Goal: Information Seeking & Learning: Learn about a topic

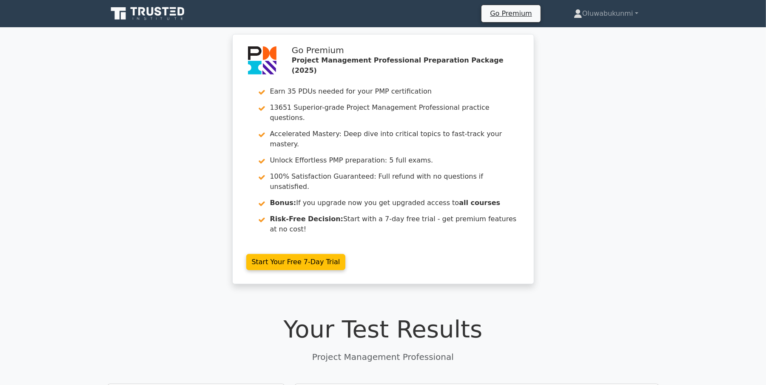
click at [191, 57] on div "Go Premium Project Management Professional Preparation Package (2025) Earn 35 P…" at bounding box center [383, 164] width 766 height 260
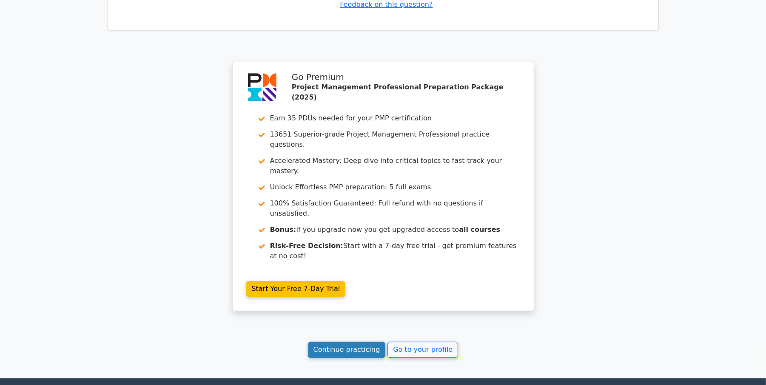
click at [346, 342] on link "Continue practicing" at bounding box center [347, 350] width 78 height 16
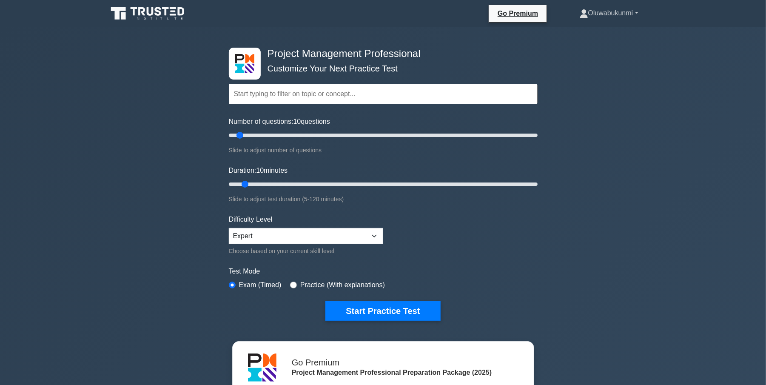
click at [588, 20] on link "Oluwabukunmi" at bounding box center [610, 13] width 100 height 17
click at [580, 29] on link "Profile" at bounding box center [593, 33] width 67 height 14
type input "30"
click at [271, 133] on input "Number of questions: 30 questions" at bounding box center [383, 135] width 309 height 10
click at [267, 181] on input "Duration: 10 minutes" at bounding box center [383, 184] width 309 height 10
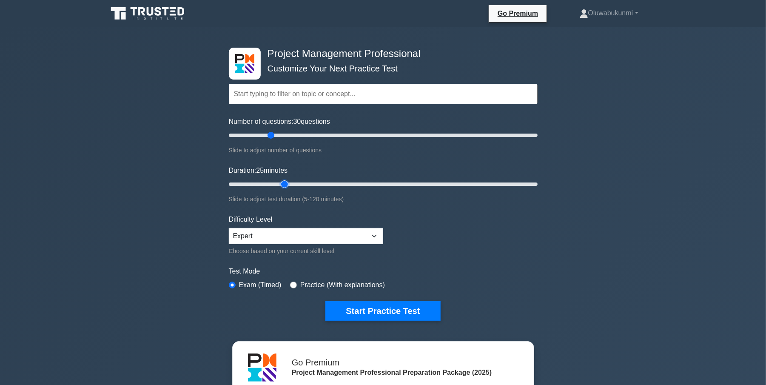
click at [281, 184] on input "Duration: 25 minutes" at bounding box center [383, 184] width 309 height 10
click at [290, 181] on input "Duration: 25 minutes" at bounding box center [383, 184] width 309 height 10
type input "30"
click at [298, 181] on input "Duration: 30 minutes" at bounding box center [383, 184] width 309 height 10
click at [355, 312] on button "Start Practice Test" at bounding box center [383, 311] width 115 height 20
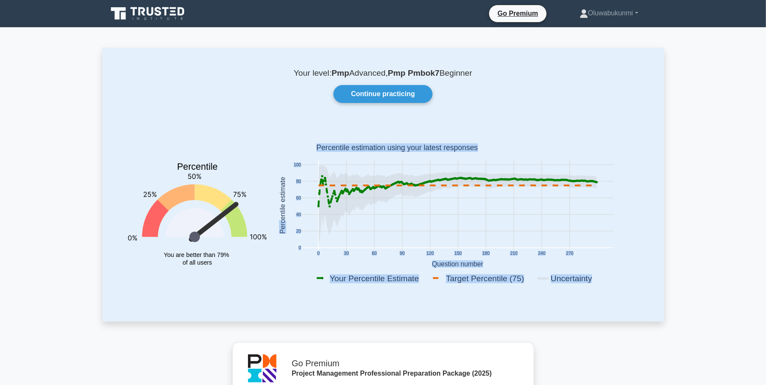
drag, startPoint x: 284, startPoint y: 223, endPoint x: 292, endPoint y: 234, distance: 12.5
click at [292, 234] on icon "0 30 60 90 120 150 180 210 240 270 0 20 40 60 80 100 Your Percentile Estimate T…" at bounding box center [458, 206] width 372 height 167
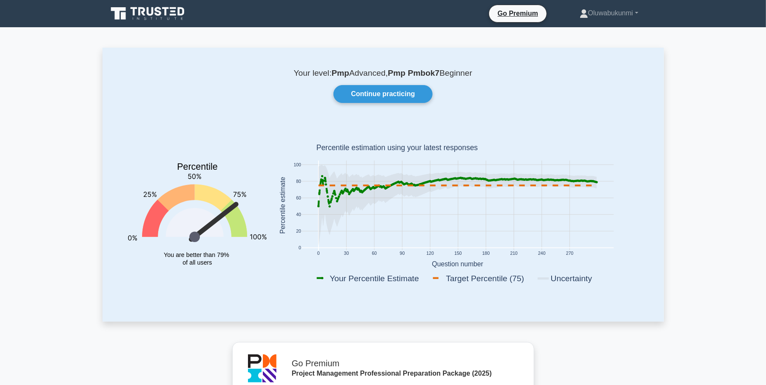
click at [281, 239] on rect at bounding box center [458, 206] width 372 height 167
click at [502, 177] on icon at bounding box center [457, 205] width 278 height 81
drag, startPoint x: 514, startPoint y: 177, endPoint x: 519, endPoint y: 177, distance: 5.1
click at [516, 177] on icon at bounding box center [457, 205] width 278 height 81
click at [594, 180] on icon at bounding box center [457, 205] width 278 height 81
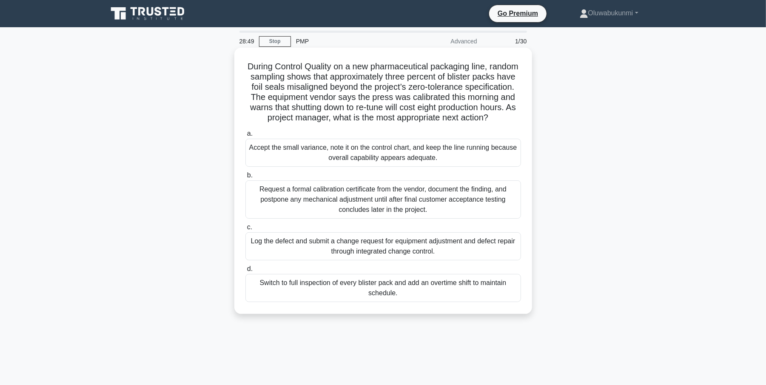
click at [283, 252] on div "Log the defect and submit a change request for equipment adjustment and defect …" at bounding box center [384, 246] width 276 height 28
click at [246, 230] on input "c. Log the defect and submit a change request for equipment adjustment and defe…" at bounding box center [246, 228] width 0 height 6
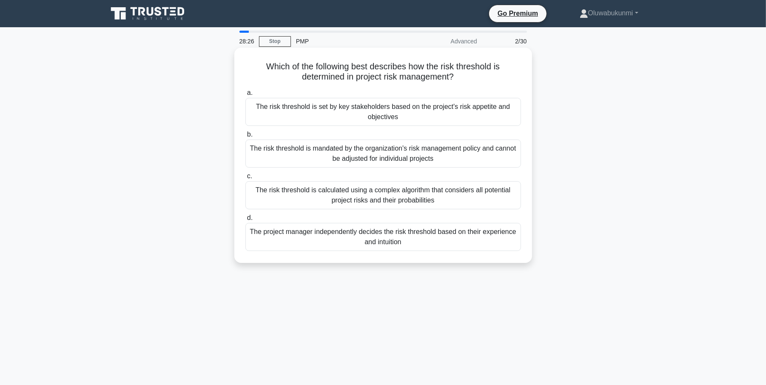
click at [366, 114] on div "The risk threshold is set by key stakeholders based on the project's risk appet…" at bounding box center [384, 112] width 276 height 28
click at [246, 96] on input "a. The risk threshold is set by key stakeholders based on the project's risk ap…" at bounding box center [246, 93] width 0 height 6
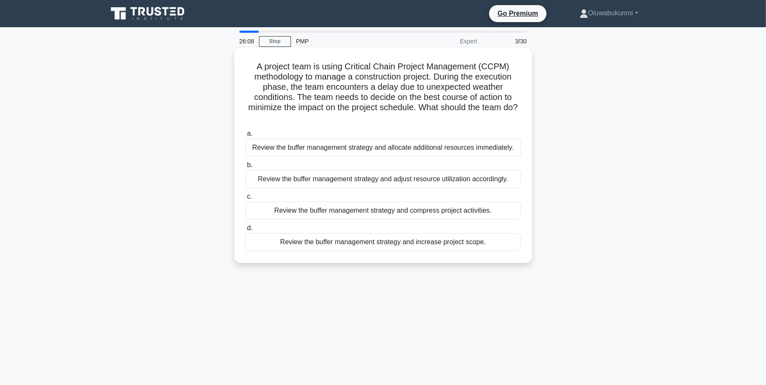
click at [321, 179] on div "Review the buffer management strategy and adjust resource utilization according…" at bounding box center [384, 179] width 276 height 18
click at [246, 168] on input "b. Review the buffer management strategy and adjust resource utilization accord…" at bounding box center [246, 166] width 0 height 6
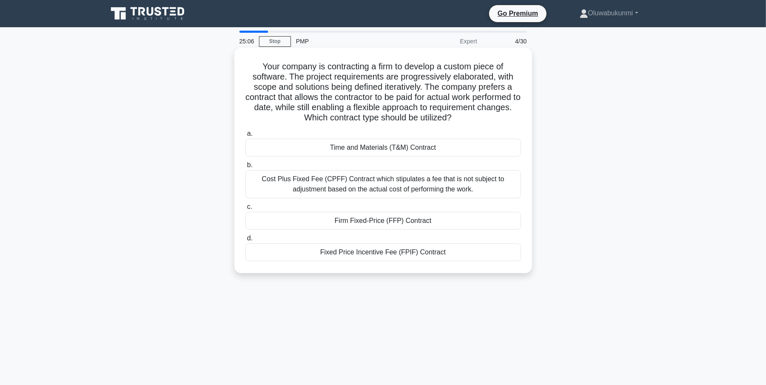
click at [271, 183] on div "Cost Plus Fixed Fee (CPFF) Contract which stipulates a fee that is not subject …" at bounding box center [384, 184] width 276 height 28
click at [246, 168] on input "b. Cost Plus Fixed Fee (CPFF) Contract which stipulates a fee that is not subje…" at bounding box center [246, 166] width 0 height 6
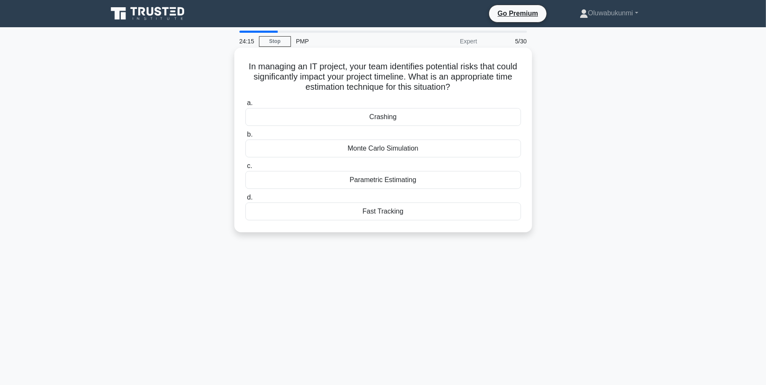
click at [375, 116] on div "Crashing" at bounding box center [384, 117] width 276 height 18
click at [246, 106] on input "a. Crashing" at bounding box center [246, 103] width 0 height 6
click at [360, 178] on div "Customer dissatisfaction if done incorrectly" at bounding box center [384, 180] width 276 height 18
click at [246, 169] on input "c. Customer dissatisfaction if done incorrectly" at bounding box center [246, 166] width 0 height 6
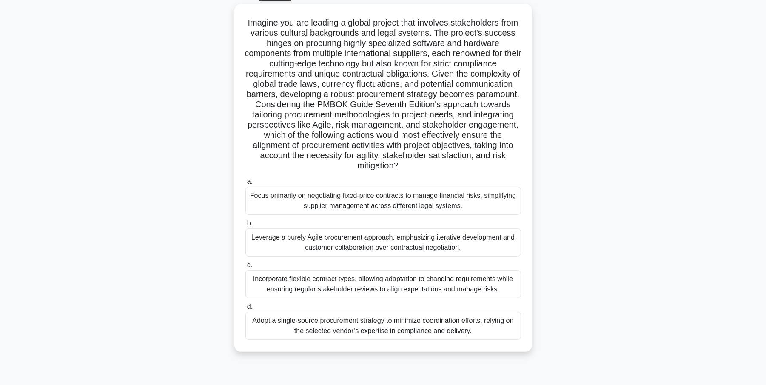
scroll to position [49, 0]
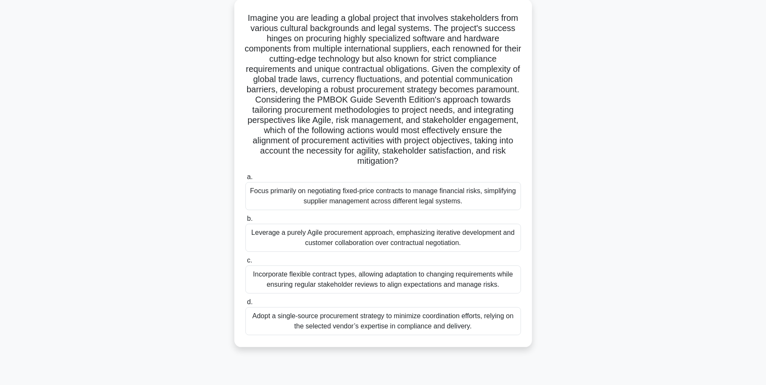
click at [312, 275] on div "Incorporate flexible contract types, allowing adaptation to changing requiremen…" at bounding box center [384, 280] width 276 height 28
click at [246, 263] on input "c. Incorporate flexible contract types, allowing adaptation to changing require…" at bounding box center [246, 261] width 0 height 6
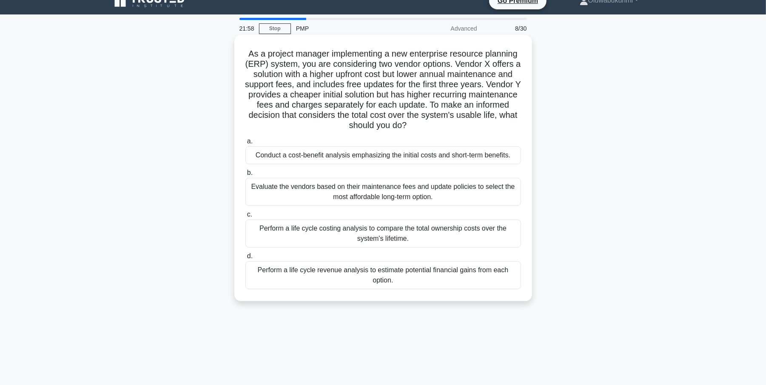
scroll to position [0, 0]
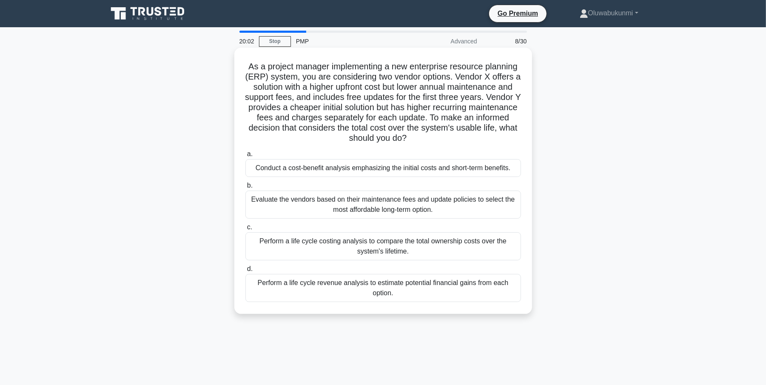
click at [336, 244] on div "Perform a life cycle costing analysis to compare the total ownership costs over…" at bounding box center [384, 246] width 276 height 28
click at [246, 230] on input "c. Perform a life cycle costing analysis to compare the total ownership costs o…" at bounding box center [246, 228] width 0 height 6
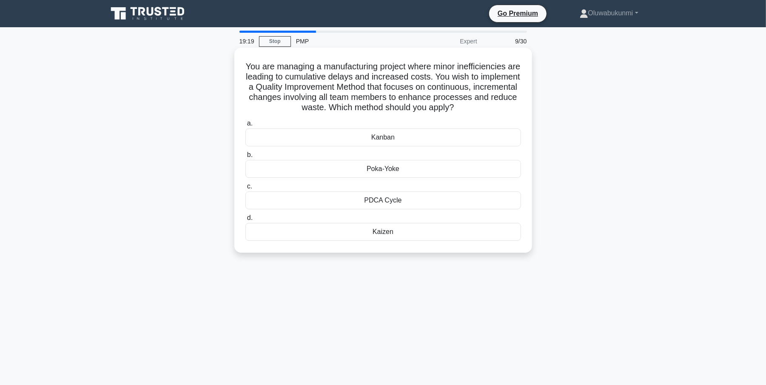
click at [382, 232] on div "Kaizen" at bounding box center [384, 232] width 276 height 18
click at [246, 221] on input "d. Kaizen" at bounding box center [246, 218] width 0 height 6
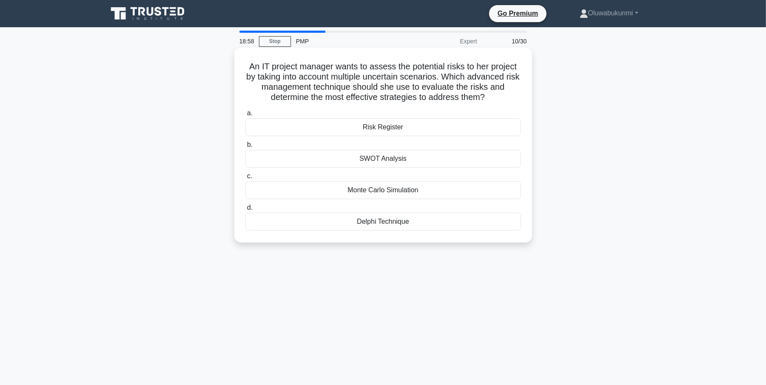
click at [373, 194] on div "Monte Carlo Simulation" at bounding box center [384, 190] width 276 height 18
click at [246, 179] on input "c. Monte Carlo Simulation" at bounding box center [246, 177] width 0 height 6
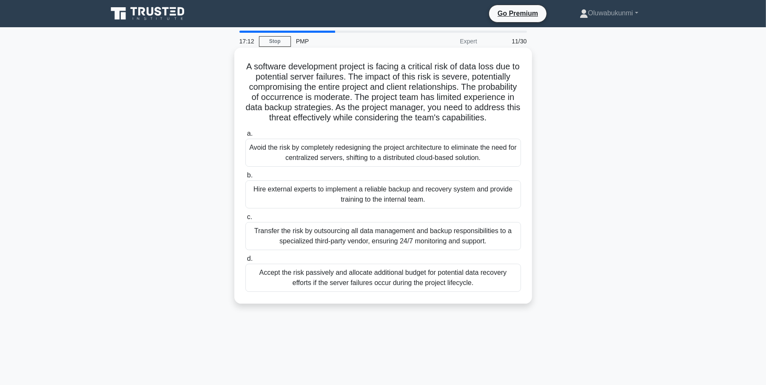
click at [312, 203] on div "Hire external experts to implement a reliable backup and recovery system and pr…" at bounding box center [384, 194] width 276 height 28
click at [246, 178] on input "b. Hire external experts to implement a reliable backup and recovery system and…" at bounding box center [246, 176] width 0 height 6
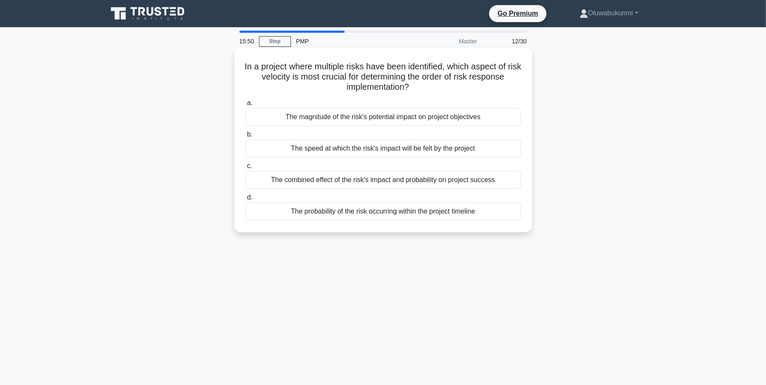
click at [320, 146] on div "The speed at which the risk's impact will be felt by the project" at bounding box center [384, 149] width 276 height 18
click at [246, 137] on input "b. The speed at which the risk's impact will be felt by the project" at bounding box center [246, 135] width 0 height 6
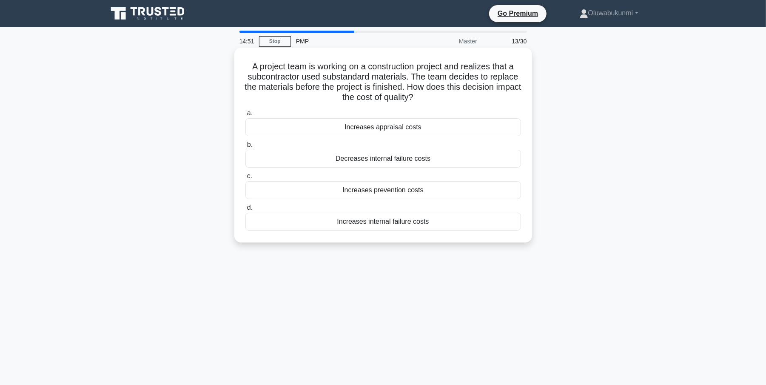
click at [373, 192] on div "Increases prevention costs" at bounding box center [384, 190] width 276 height 18
click at [246, 179] on input "c. Increases prevention costs" at bounding box center [246, 177] width 0 height 6
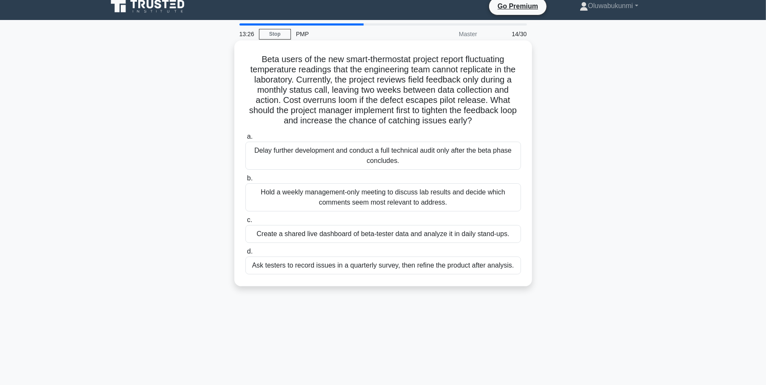
scroll to position [9, 0]
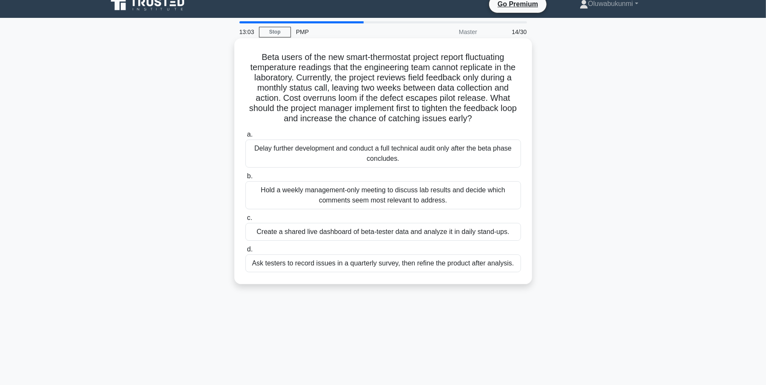
click at [289, 229] on div "Create a shared live dashboard of beta-tester data and analyze it in daily stan…" at bounding box center [384, 232] width 276 height 18
click at [246, 221] on input "c. Create a shared live dashboard of beta-tester data and analyze it in daily s…" at bounding box center [246, 218] width 0 height 6
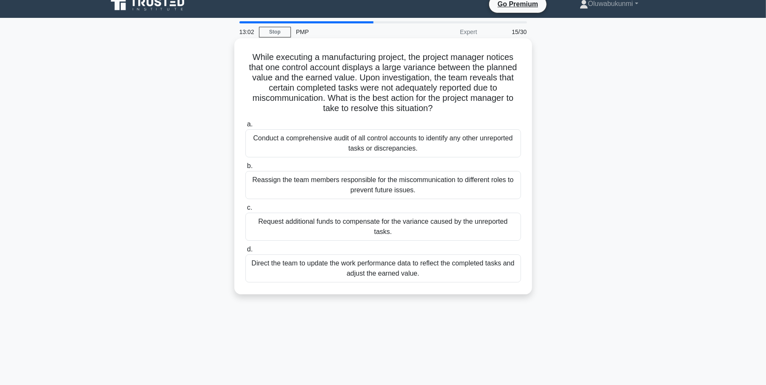
scroll to position [0, 0]
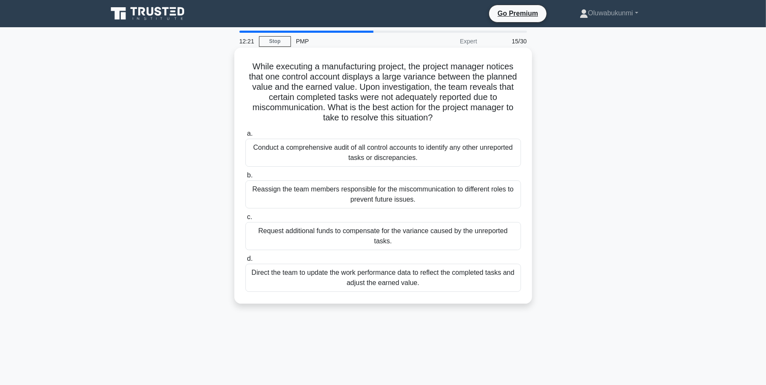
click at [360, 152] on div "Conduct a comprehensive audit of all control accounts to identify any other unr…" at bounding box center [384, 153] width 276 height 28
click at [246, 137] on input "a. Conduct a comprehensive audit of all control accounts to identify any other …" at bounding box center [246, 134] width 0 height 6
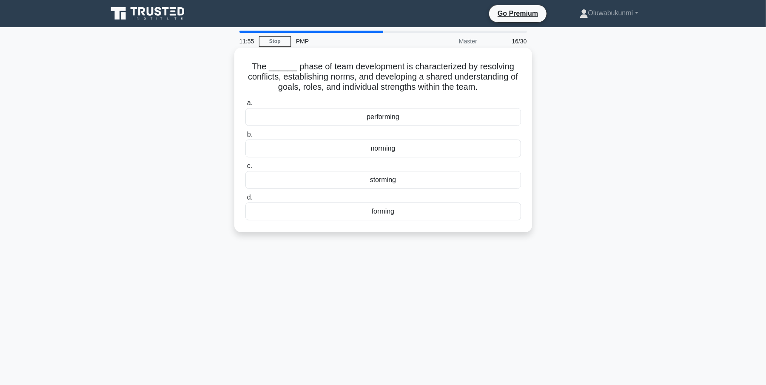
click at [385, 182] on div "storming" at bounding box center [384, 180] width 276 height 18
click at [246, 169] on input "c. storming" at bounding box center [246, 166] width 0 height 6
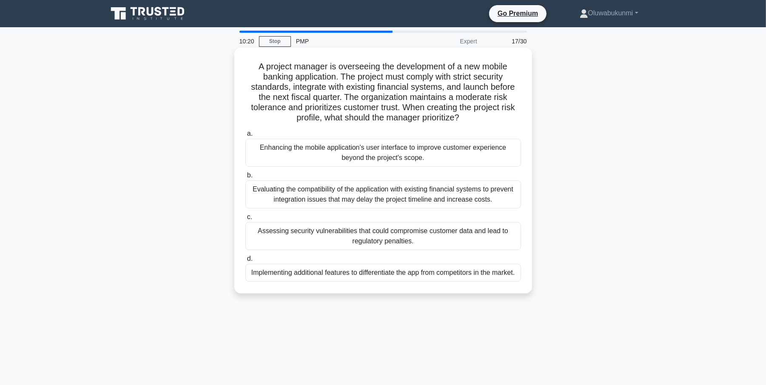
click at [366, 229] on div "Assessing security vulnerabilities that could compromise customer data and lead…" at bounding box center [384, 236] width 276 height 28
click at [246, 220] on input "c. Assessing security vulnerabilities that could compromise customer data and l…" at bounding box center [246, 217] width 0 height 6
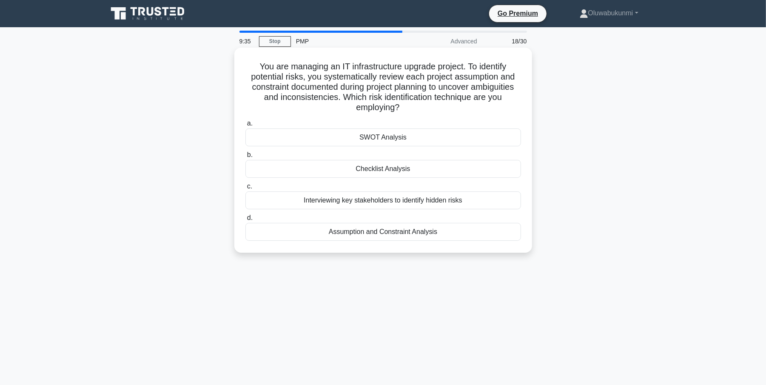
click at [358, 167] on div "Checklist Analysis" at bounding box center [384, 169] width 276 height 18
click at [246, 158] on input "b. Checklist Analysis" at bounding box center [246, 155] width 0 height 6
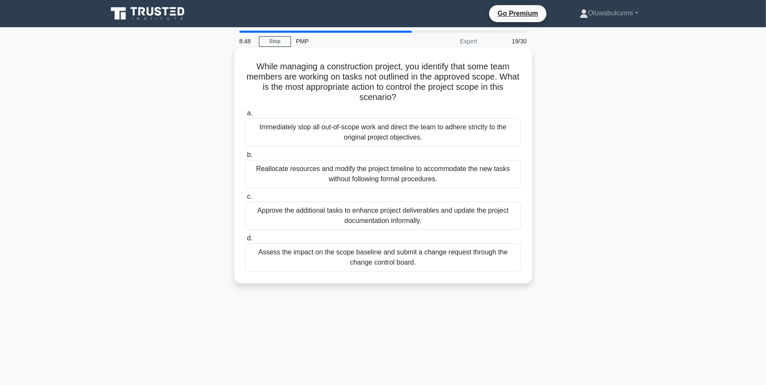
click at [287, 256] on div "Assess the impact on the scope baseline and submit a change request through the…" at bounding box center [384, 257] width 276 height 28
click at [246, 241] on input "d. Assess the impact on the scope baseline and submit a change request through …" at bounding box center [246, 239] width 0 height 6
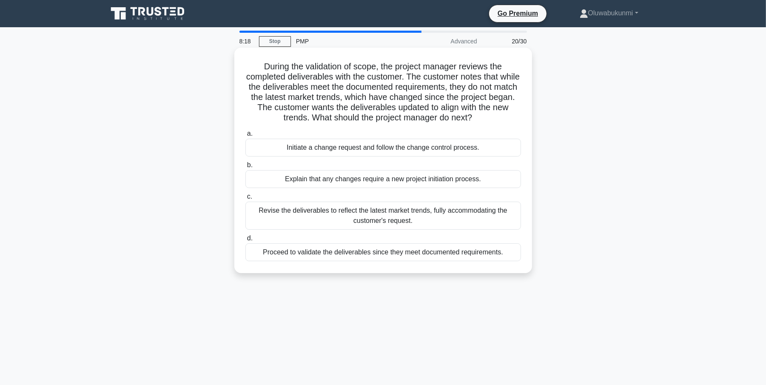
click at [354, 148] on div "Initiate a change request and follow the change control process." at bounding box center [384, 148] width 276 height 18
click at [246, 137] on input "a. Initiate a change request and follow the change control process." at bounding box center [246, 134] width 0 height 6
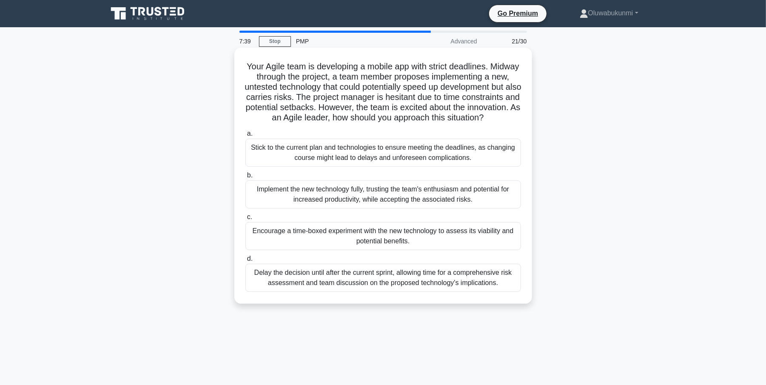
click at [307, 249] on div "Encourage a time-boxed experiment with the new technology to assess its viabili…" at bounding box center [384, 236] width 276 height 28
click at [246, 220] on input "c. Encourage a time-boxed experiment with the new technology to assess its viab…" at bounding box center [246, 217] width 0 height 6
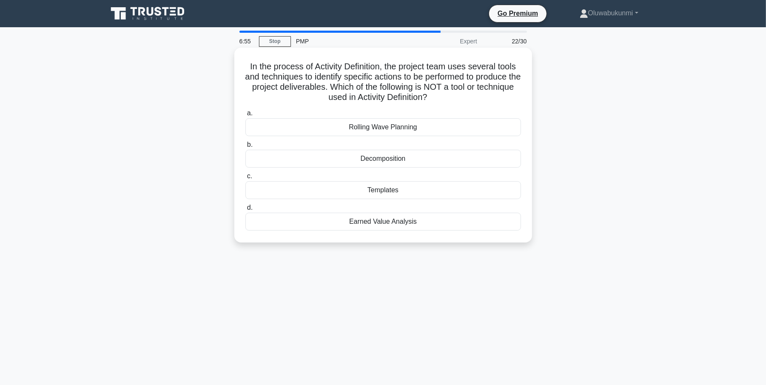
click at [377, 224] on div "Earned Value Analysis" at bounding box center [384, 222] width 276 height 18
click at [246, 211] on input "d. Earned Value Analysis" at bounding box center [246, 208] width 0 height 6
click at [363, 189] on div "Defect Density Ratio" at bounding box center [384, 190] width 276 height 18
click at [246, 179] on input "c. Defect Density Ratio" at bounding box center [246, 177] width 0 height 6
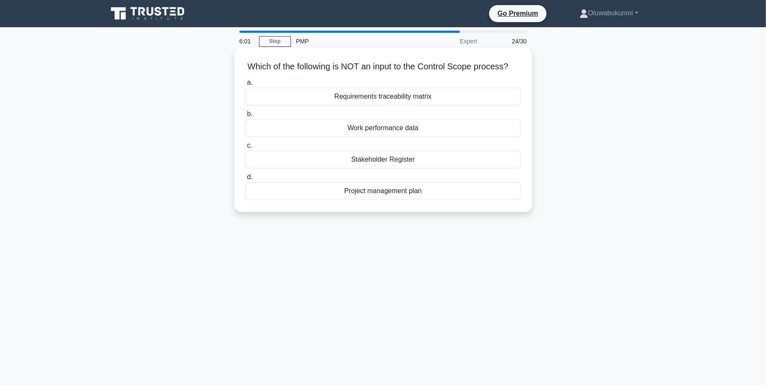
click at [371, 137] on div "Work performance data" at bounding box center [384, 128] width 276 height 18
click at [246, 117] on input "b. Work performance data" at bounding box center [246, 114] width 0 height 6
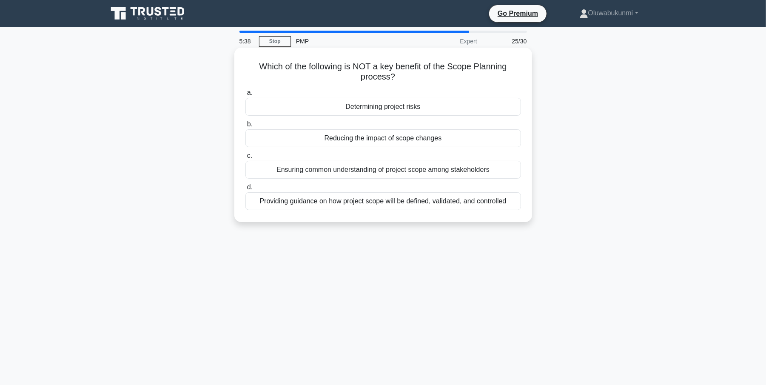
click at [353, 104] on div "Determining project risks" at bounding box center [384, 107] width 276 height 18
click at [246, 96] on input "a. Determining project risks" at bounding box center [246, 93] width 0 height 6
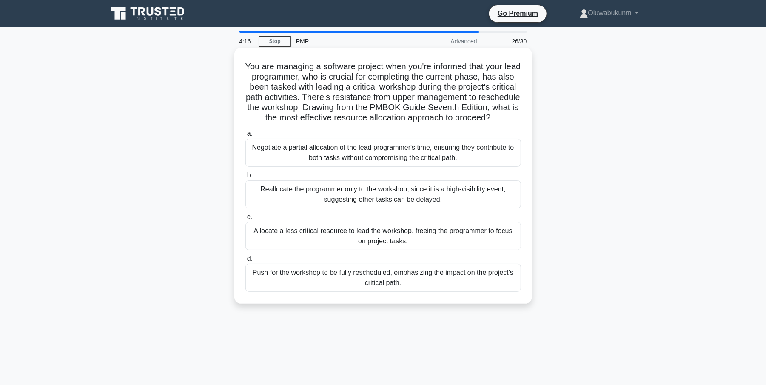
click at [350, 250] on div "Allocate a less critical resource to lead the workshop, freeing the programmer …" at bounding box center [384, 236] width 276 height 28
click at [246, 220] on input "c. Allocate a less critical resource to lead the workshop, freeing the programm…" at bounding box center [246, 217] width 0 height 6
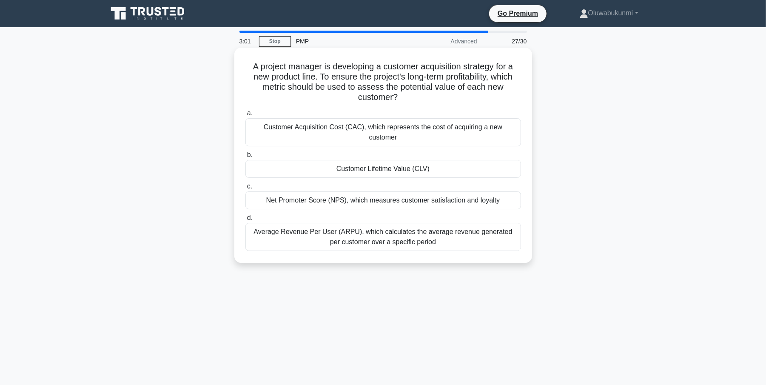
click at [324, 160] on div "Customer Lifetime Value (CLV)" at bounding box center [384, 169] width 276 height 18
click at [246, 157] on input "b. Customer Lifetime Value (CLV)" at bounding box center [246, 155] width 0 height 6
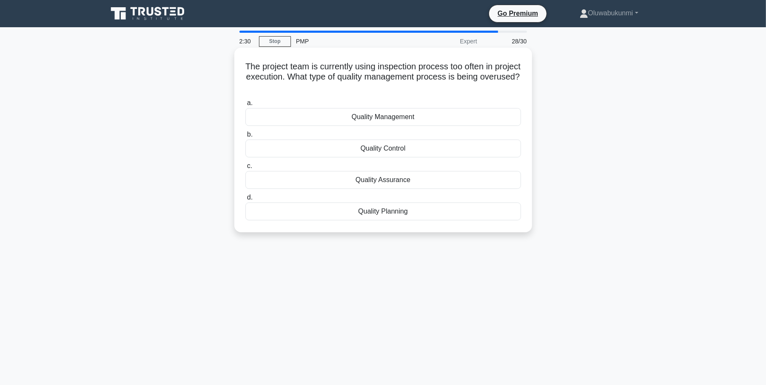
click at [381, 148] on div "Quality Control" at bounding box center [384, 149] width 276 height 18
click at [246, 137] on input "b. Quality Control" at bounding box center [246, 135] width 0 height 6
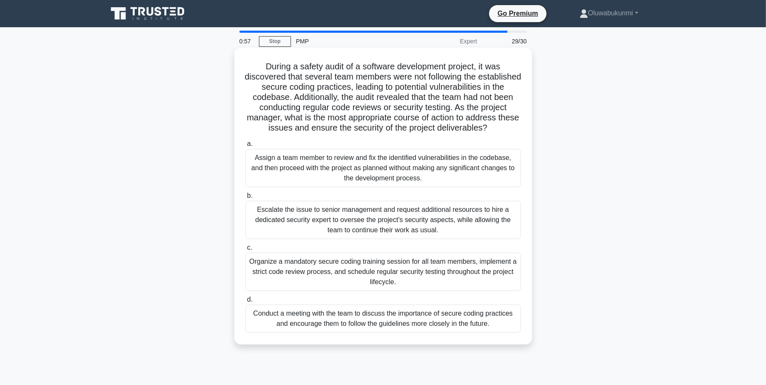
click at [288, 271] on div "Organize a mandatory secure coding training session for all team members, imple…" at bounding box center [384, 272] width 276 height 38
click at [287, 272] on div "Organize a mandatory secure coding training session for all team members, imple…" at bounding box center [384, 272] width 276 height 38
click at [246, 251] on input "c. Organize a mandatory secure coding training session for all team members, im…" at bounding box center [246, 248] width 0 height 6
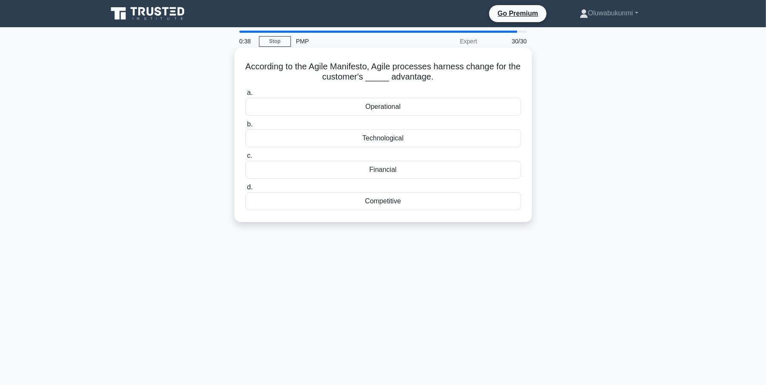
click at [363, 114] on div "Operational" at bounding box center [384, 107] width 276 height 18
click at [246, 96] on input "a. Operational" at bounding box center [246, 93] width 0 height 6
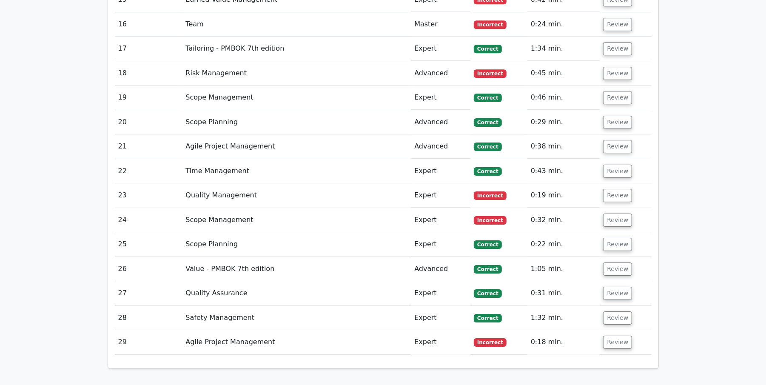
scroll to position [1915, 0]
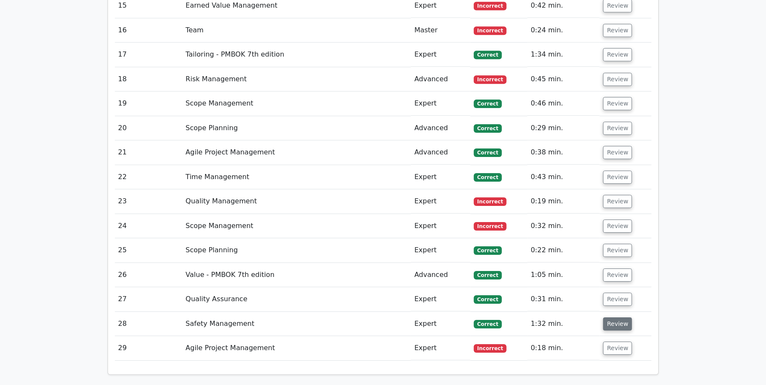
click at [610, 317] on button "Review" at bounding box center [617, 323] width 29 height 13
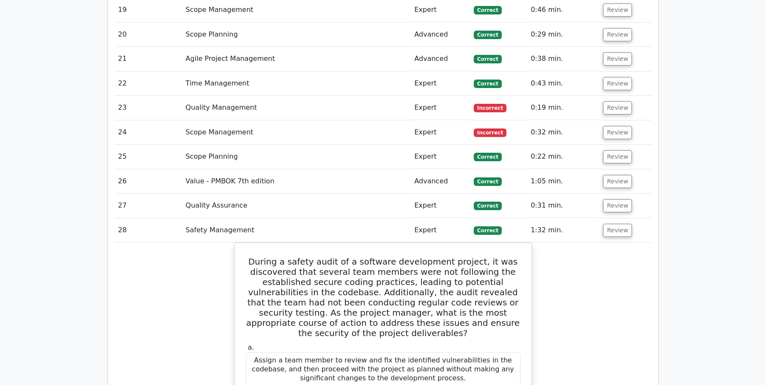
scroll to position [2001, 0]
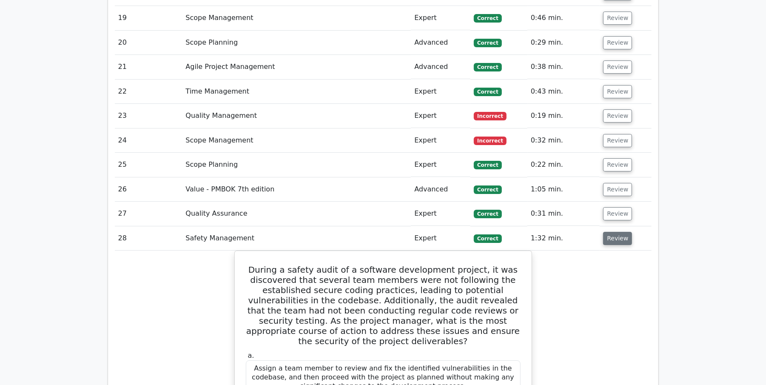
click at [612, 232] on button "Review" at bounding box center [617, 238] width 29 height 13
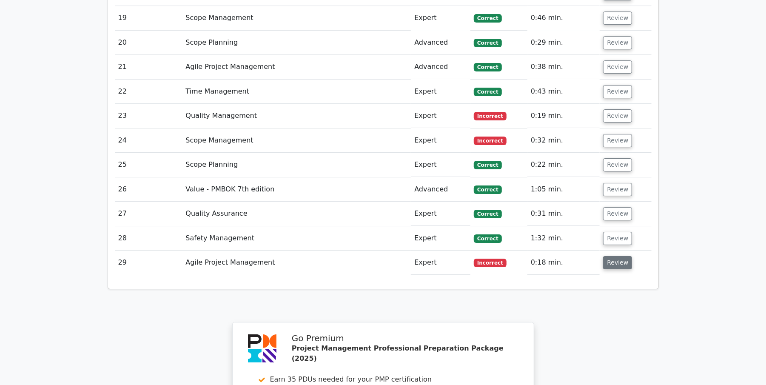
click at [609, 256] on button "Review" at bounding box center [617, 262] width 29 height 13
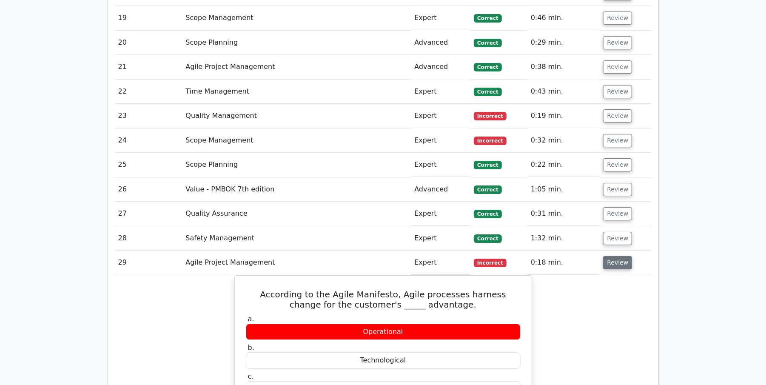
click at [613, 256] on button "Review" at bounding box center [617, 262] width 29 height 13
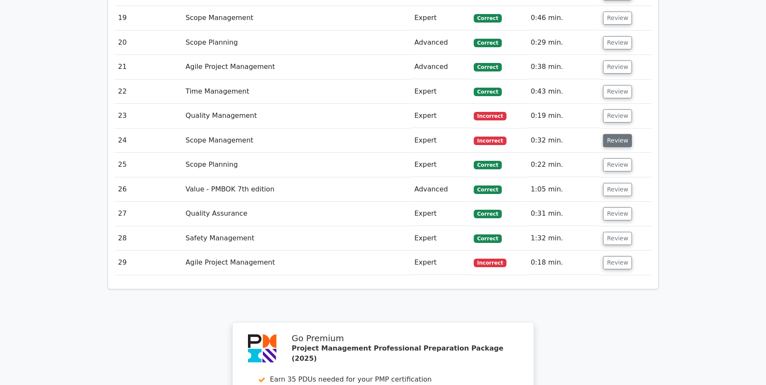
click at [614, 134] on button "Review" at bounding box center [617, 140] width 29 height 13
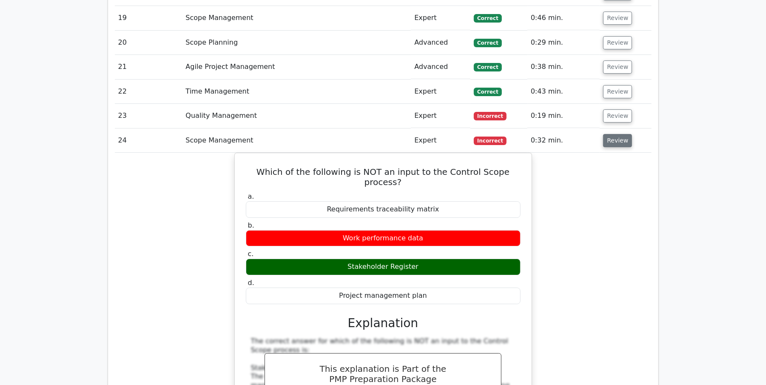
click at [622, 134] on button "Review" at bounding box center [617, 140] width 29 height 13
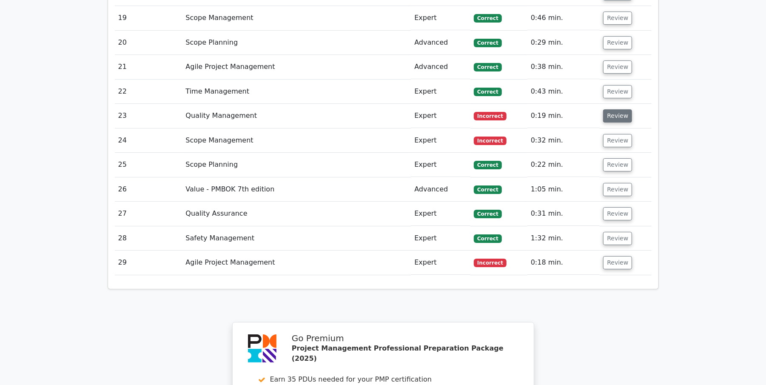
click at [622, 109] on button "Review" at bounding box center [617, 115] width 29 height 13
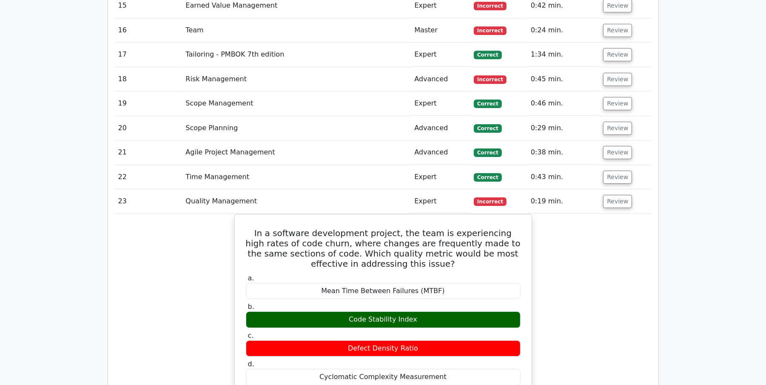
scroll to position [1844, 0]
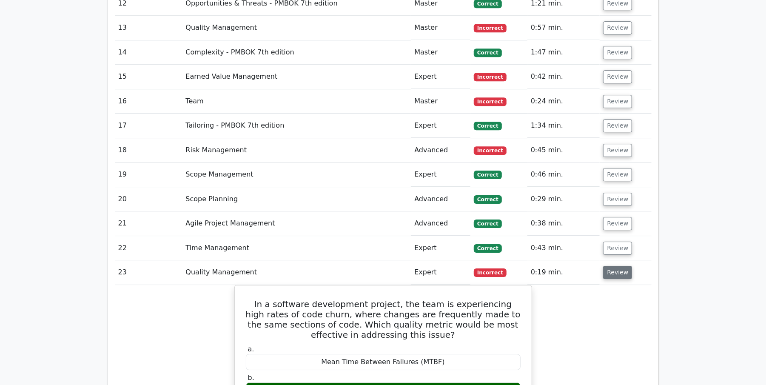
click at [613, 266] on button "Review" at bounding box center [617, 272] width 29 height 13
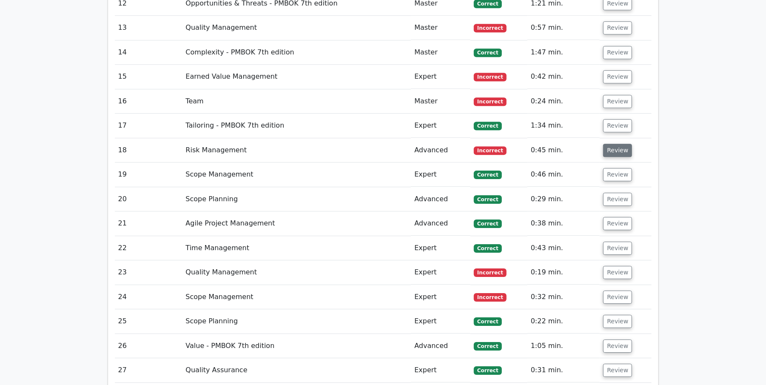
click at [610, 144] on button "Review" at bounding box center [617, 150] width 29 height 13
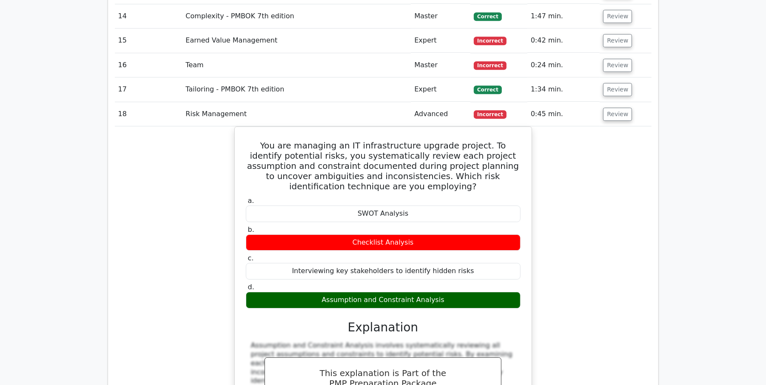
scroll to position [1878, 0]
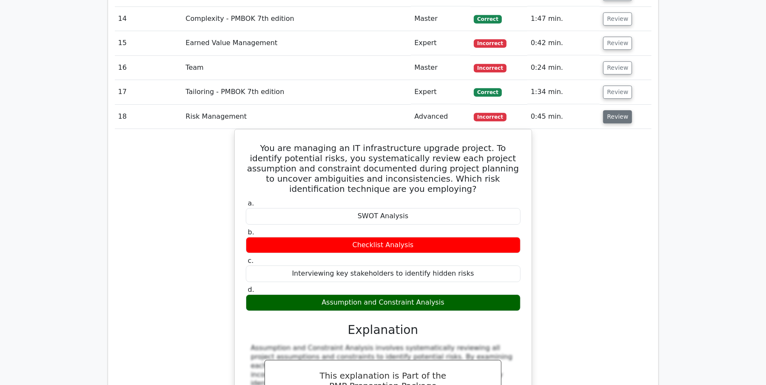
click at [606, 110] on button "Review" at bounding box center [617, 116] width 29 height 13
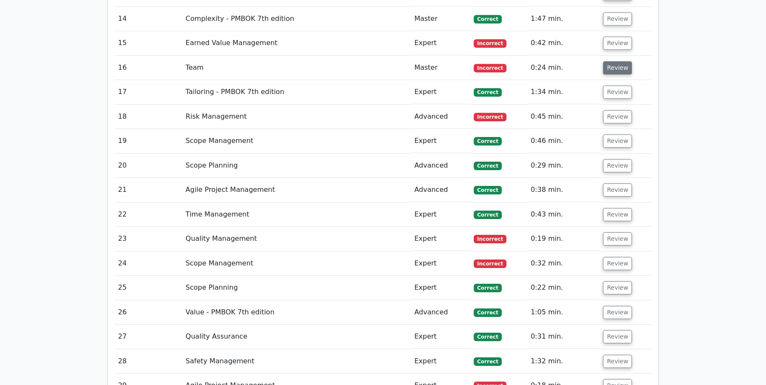
click at [603, 61] on button "Review" at bounding box center [617, 67] width 29 height 13
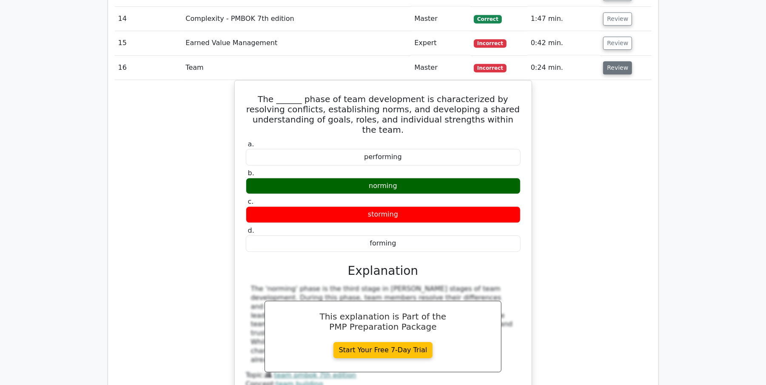
click at [610, 61] on button "Review" at bounding box center [617, 67] width 29 height 13
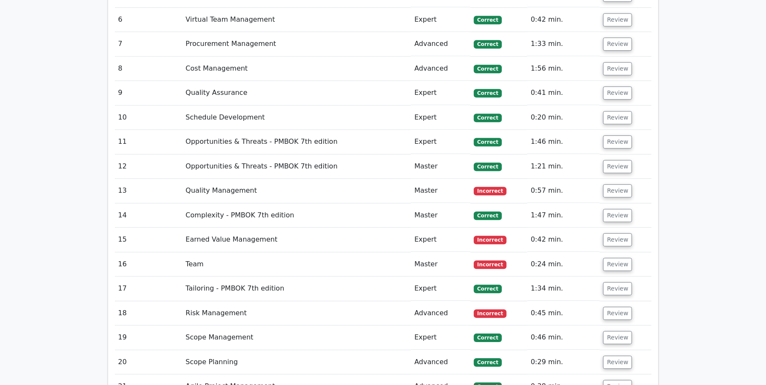
scroll to position [1659, 0]
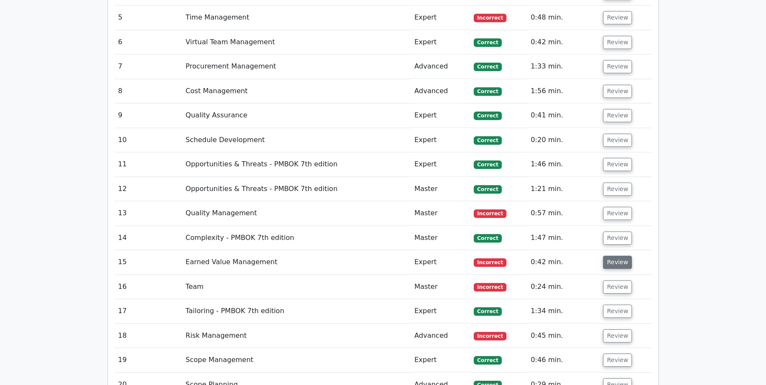
click at [608, 256] on button "Review" at bounding box center [617, 262] width 29 height 13
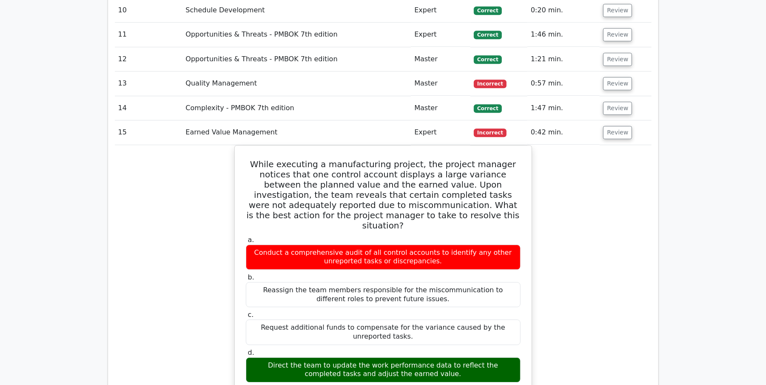
scroll to position [1781, 0]
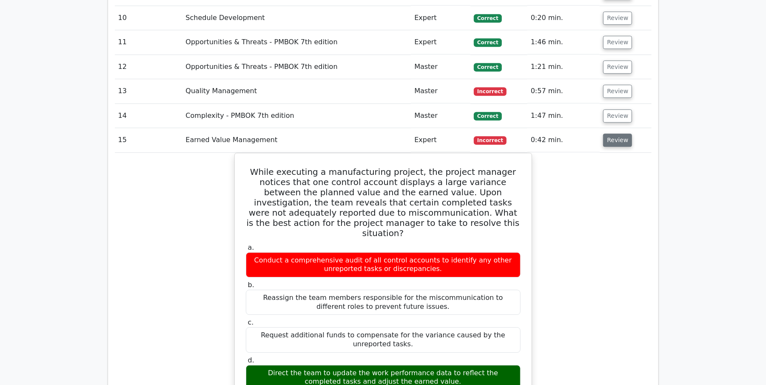
click at [603, 134] on button "Review" at bounding box center [617, 140] width 29 height 13
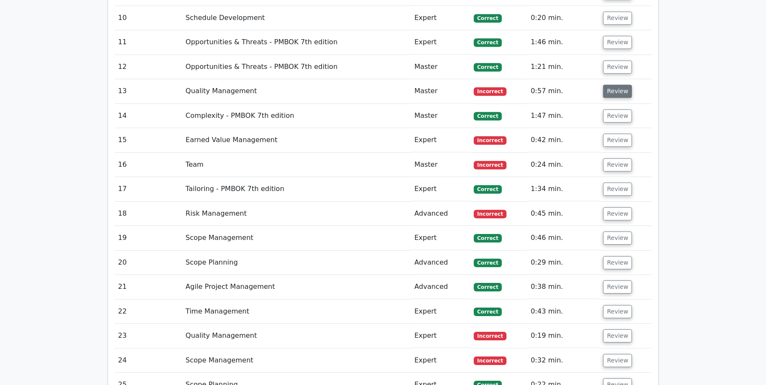
click at [613, 85] on button "Review" at bounding box center [617, 91] width 29 height 13
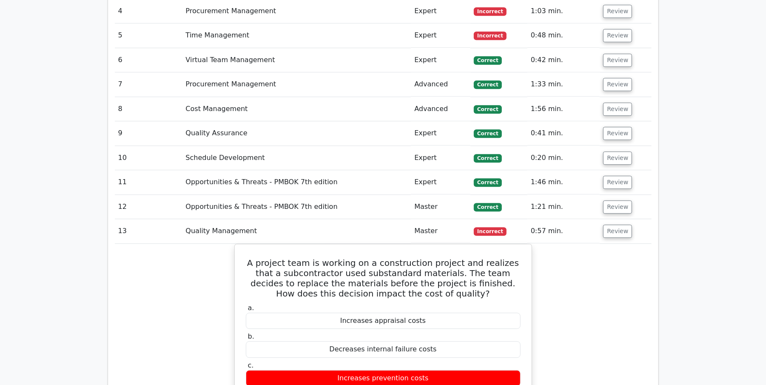
scroll to position [1624, 0]
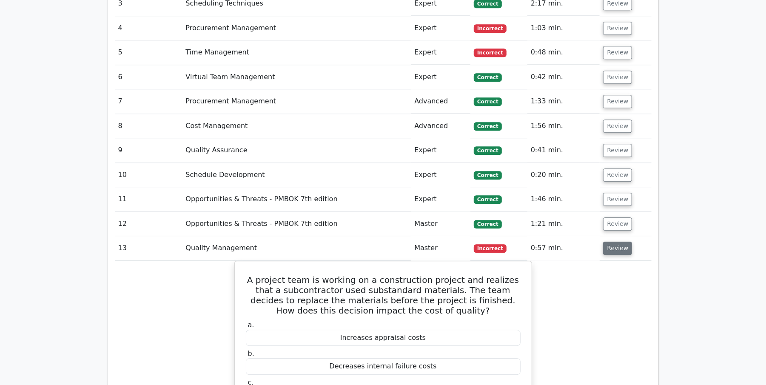
click at [612, 242] on button "Review" at bounding box center [617, 248] width 29 height 13
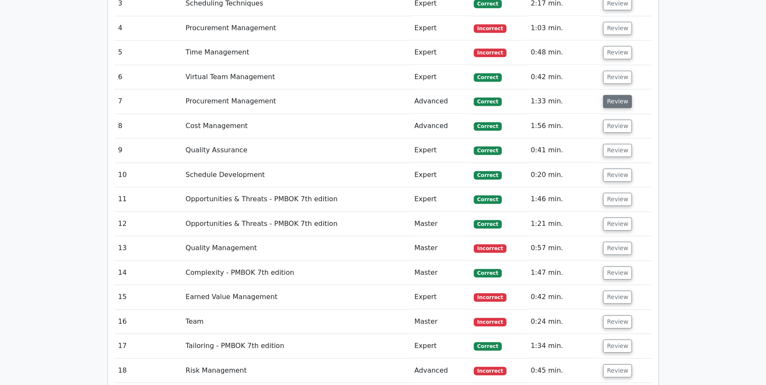
click at [620, 95] on button "Review" at bounding box center [617, 101] width 29 height 13
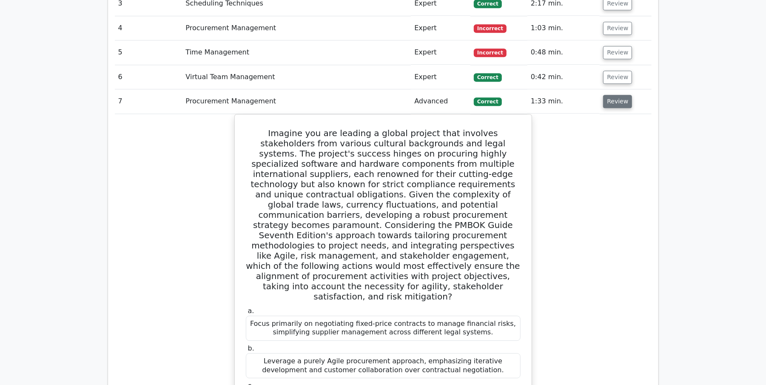
click at [620, 95] on button "Review" at bounding box center [617, 101] width 29 height 13
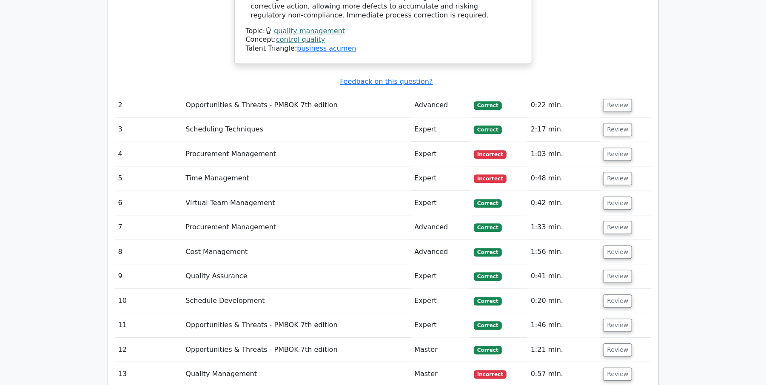
scroll to position [1459, 0]
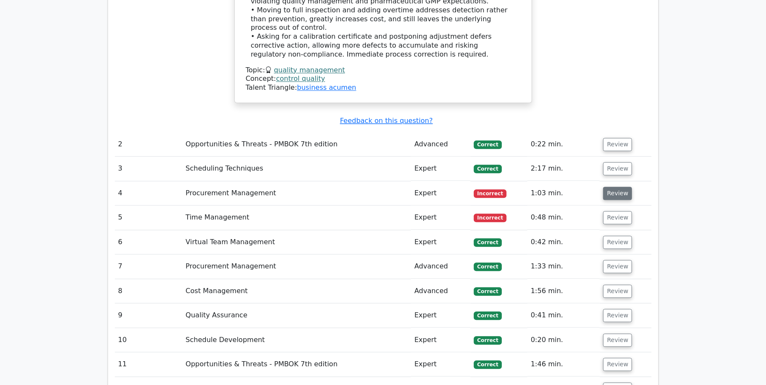
click at [615, 187] on button "Review" at bounding box center [617, 193] width 29 height 13
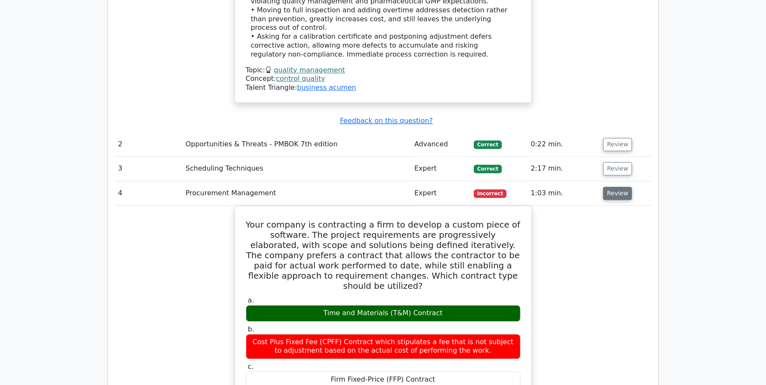
click at [615, 187] on button "Review" at bounding box center [617, 193] width 29 height 13
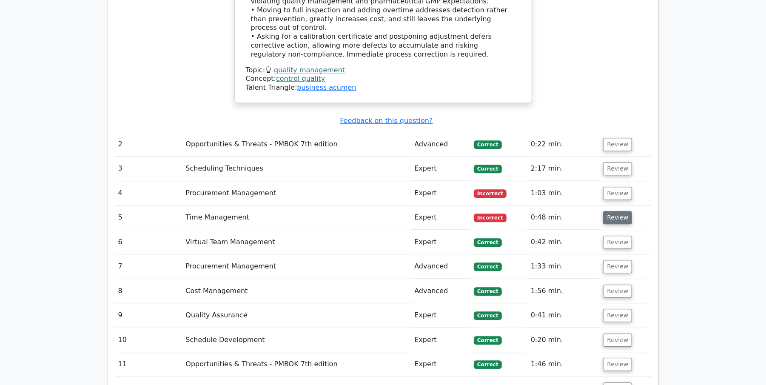
click at [617, 211] on button "Review" at bounding box center [617, 217] width 29 height 13
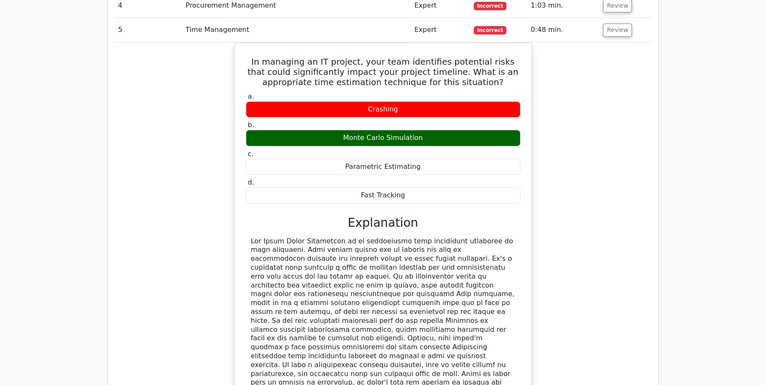
scroll to position [1625, 0]
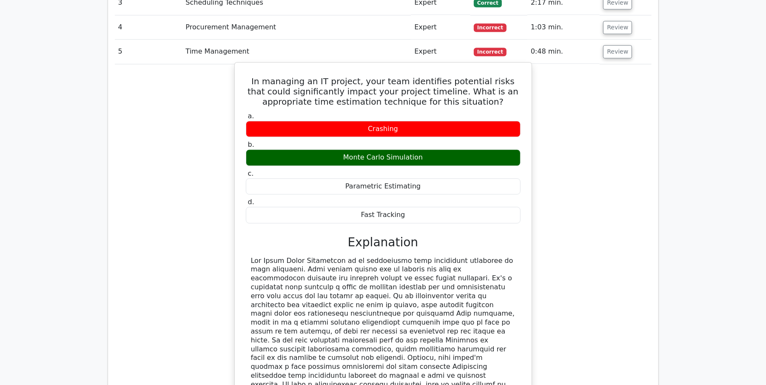
drag, startPoint x: 254, startPoint y: 27, endPoint x: 393, endPoint y: 135, distance: 176.5
click at [416, 162] on div "In managing an IT project, your team identifies potential risks that could sign…" at bounding box center [383, 261] width 290 height 390
copy div "In managing an IT project, your team identifies potential risks that could sign…"
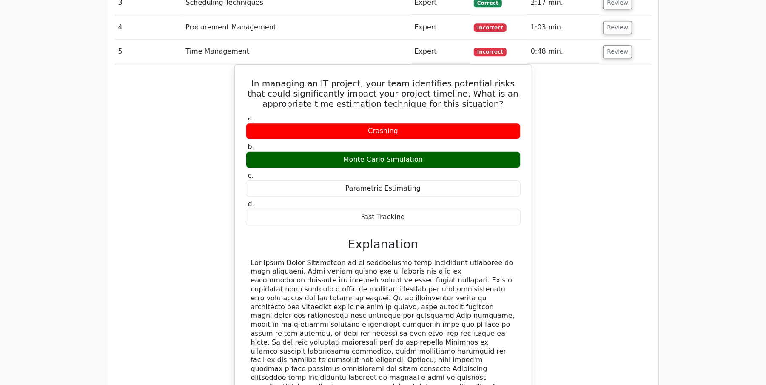
click at [640, 177] on div "In managing an IT project, your team identifies potential risks that could sign…" at bounding box center [383, 268] width 537 height 408
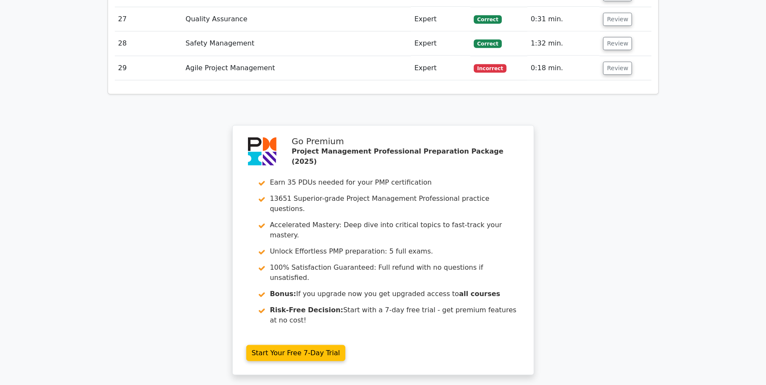
scroll to position [2677, 0]
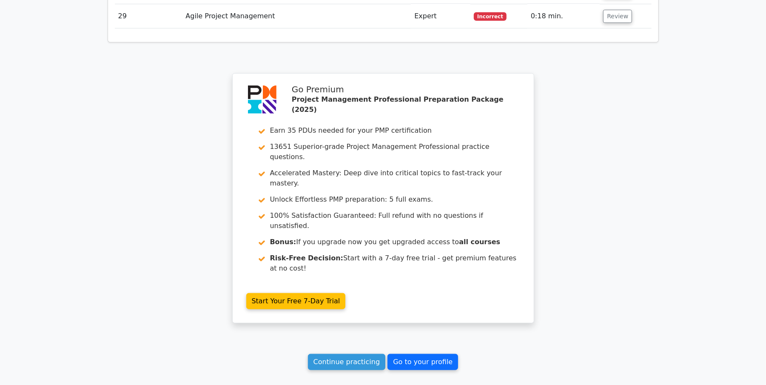
click at [420, 354] on link "Go to your profile" at bounding box center [423, 362] width 71 height 16
